Goal: Task Accomplishment & Management: Use online tool/utility

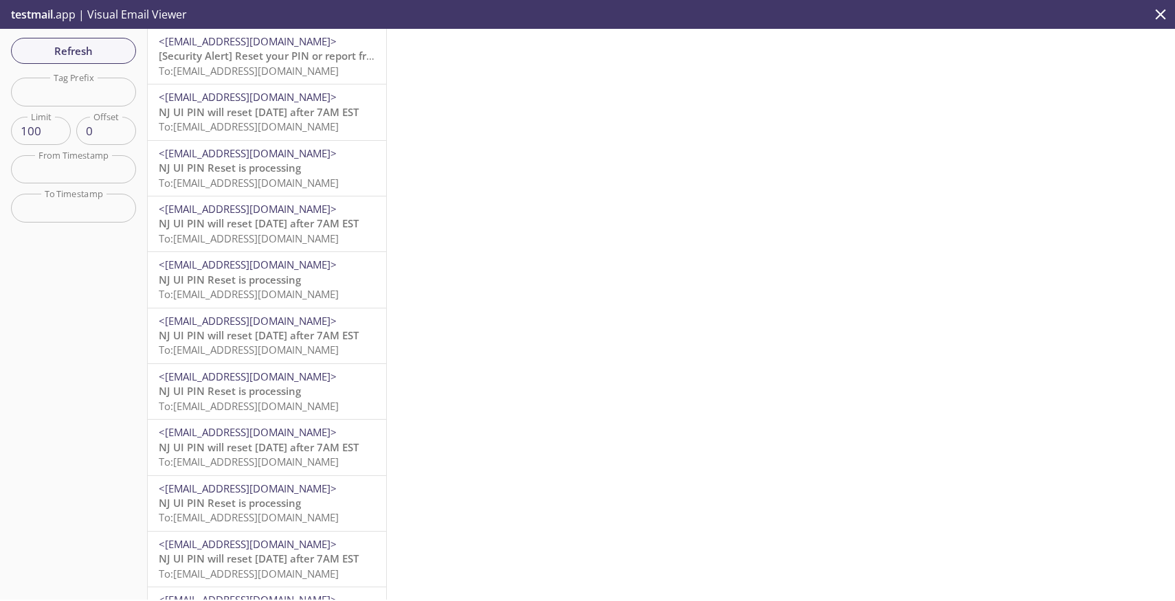
click at [278, 64] on span "To: [EMAIL_ADDRESS][DOMAIN_NAME]" at bounding box center [249, 71] width 180 height 14
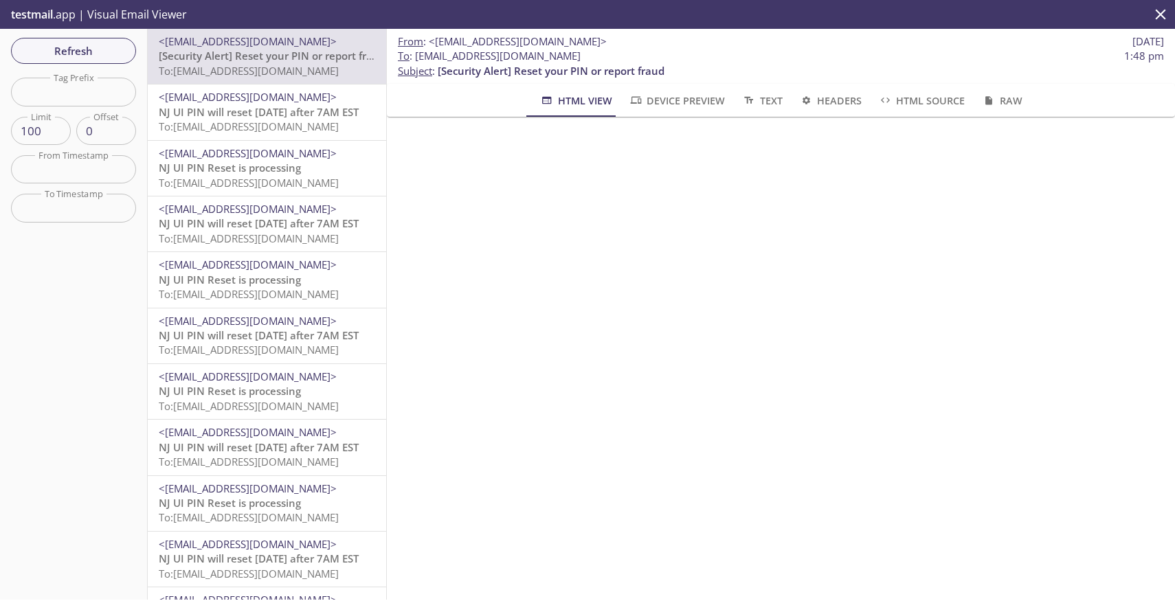
scroll to position [1102, 0]
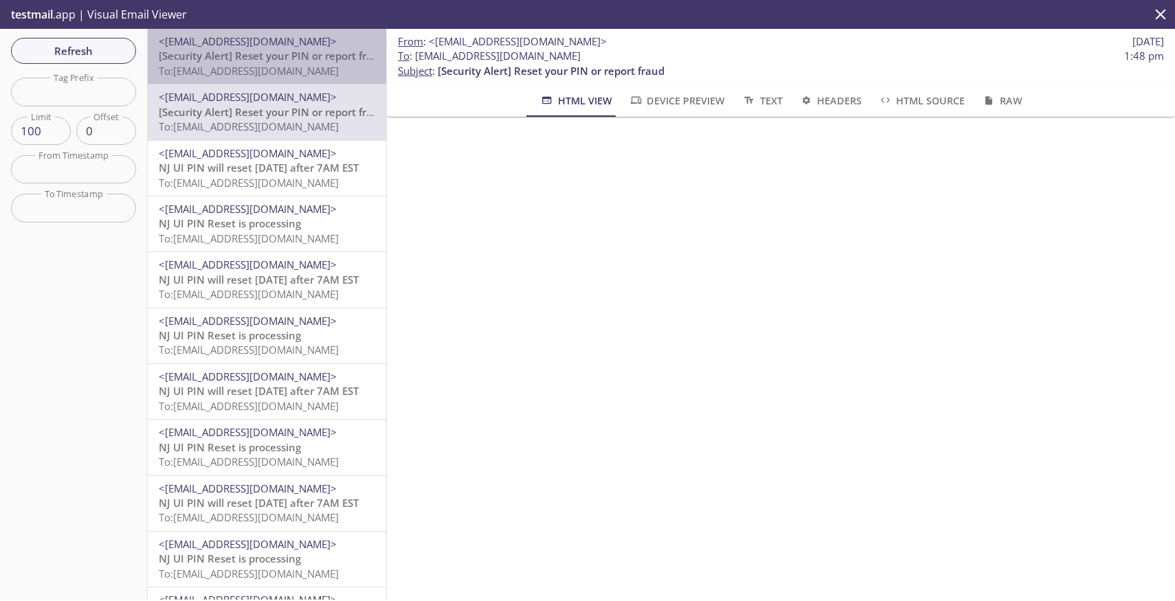
click at [267, 71] on span "To: njui.680010002@inbox.testmail.app" at bounding box center [249, 71] width 180 height 14
click at [220, 53] on span "[Alerta de seguridad] Restablecer su PIN o denunciar un fraude" at bounding box center [316, 56] width 315 height 14
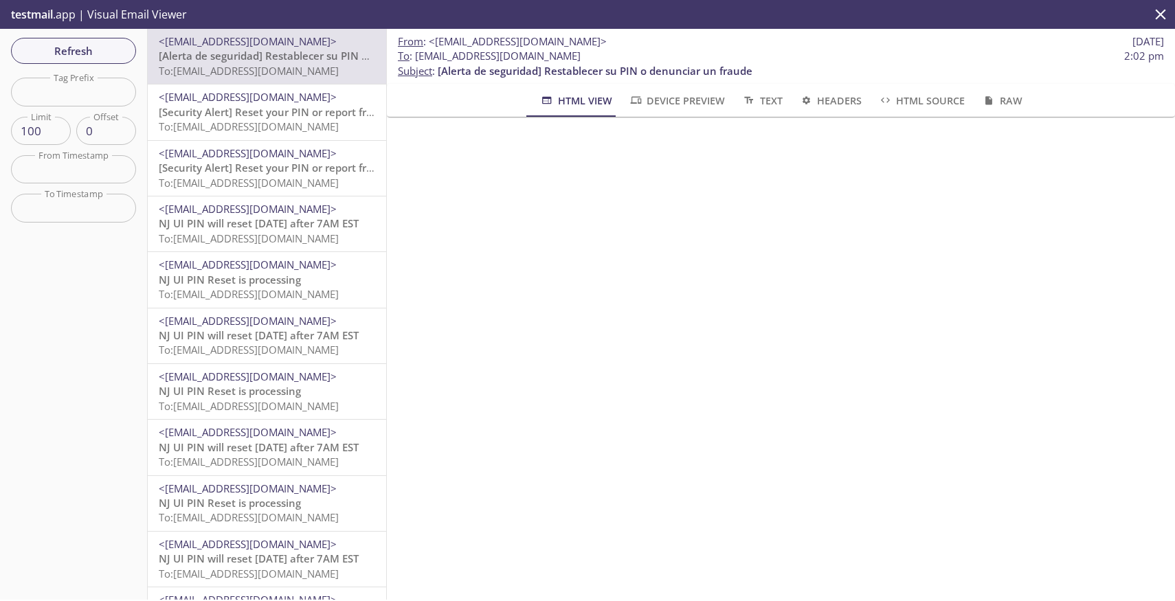
scroll to position [1096, 0]
click at [256, 117] on span "[Security Alert] Reset your PIN or report fraud" at bounding box center [272, 112] width 227 height 14
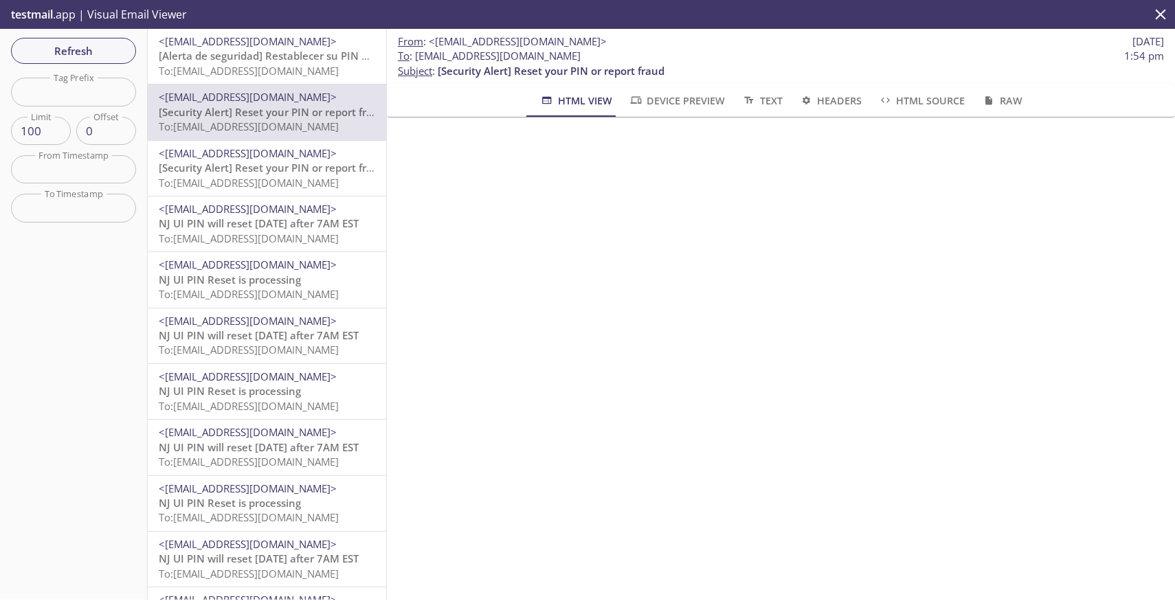
scroll to position [391, 0]
